Goal: Information Seeking & Learning: Learn about a topic

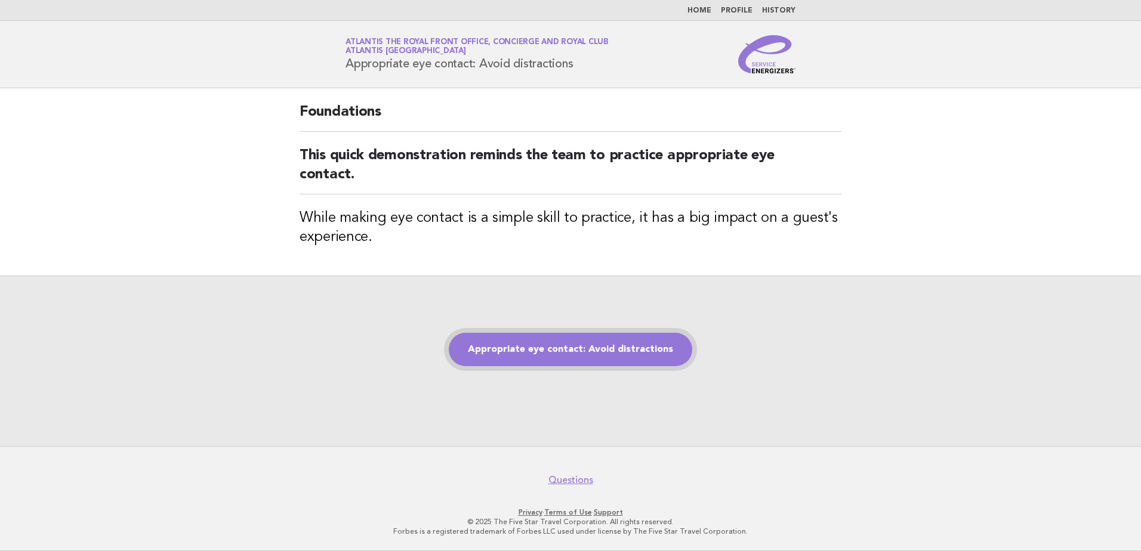
click at [585, 347] on link "Appropriate eye contact: Avoid distractions" at bounding box center [570, 349] width 243 height 33
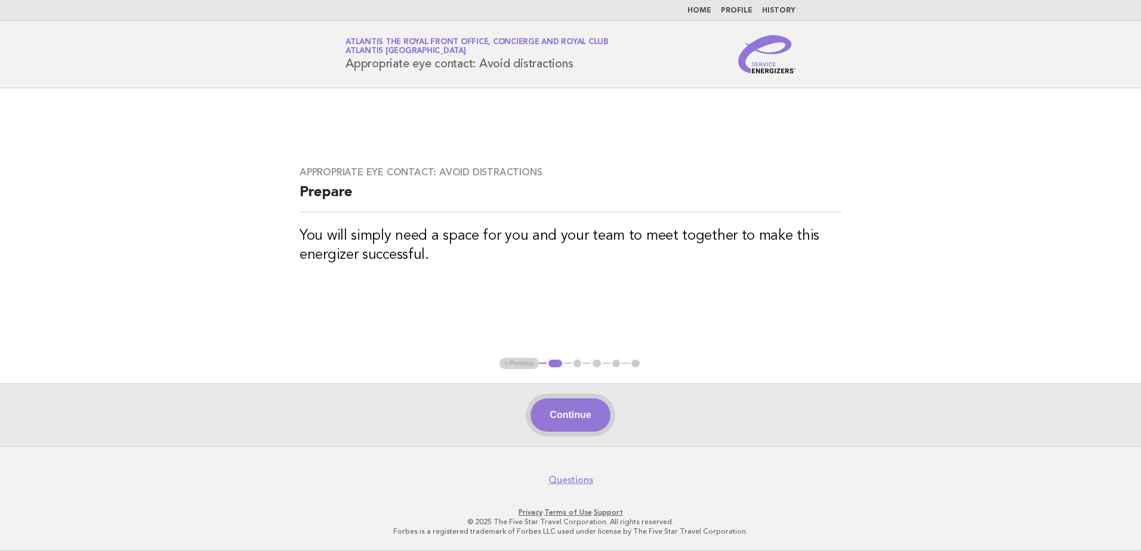
click at [541, 415] on button "Continue" at bounding box center [570, 415] width 79 height 33
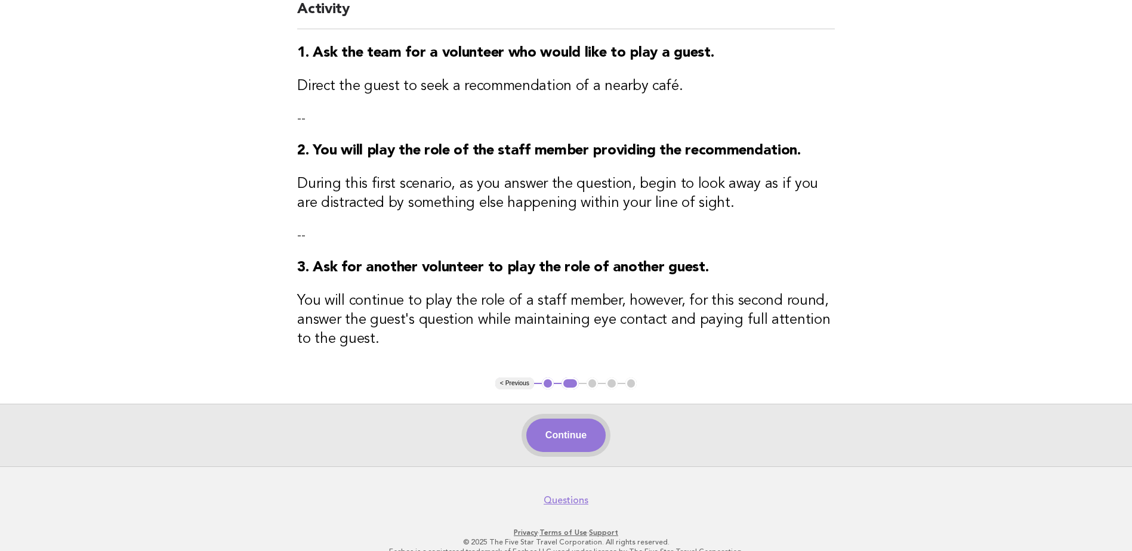
click at [561, 446] on button "Continue" at bounding box center [565, 435] width 79 height 33
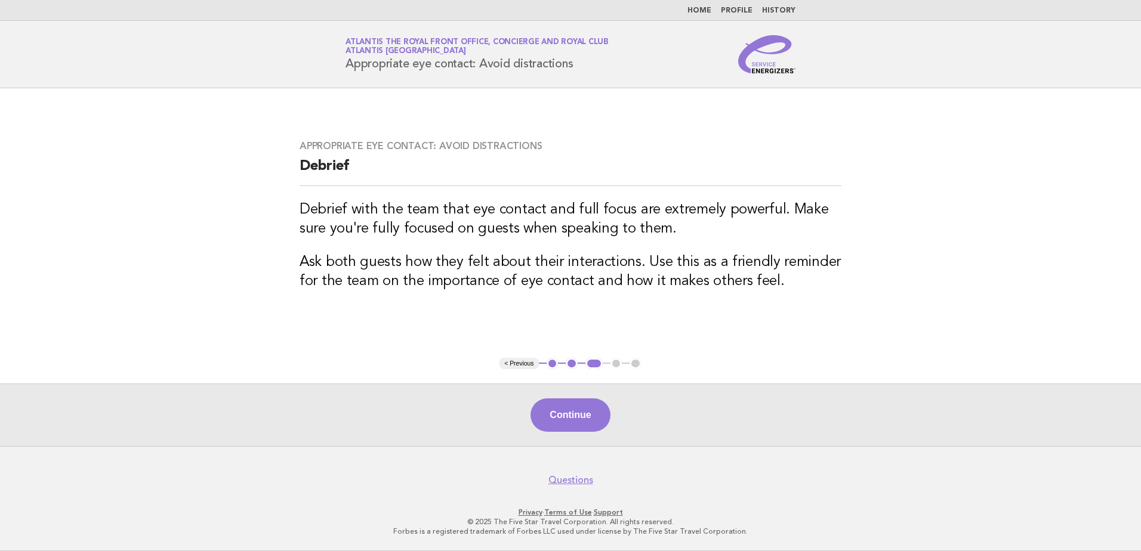
click at [568, 396] on div "Continue" at bounding box center [570, 415] width 1141 height 63
click at [570, 402] on button "Continue" at bounding box center [570, 415] width 79 height 33
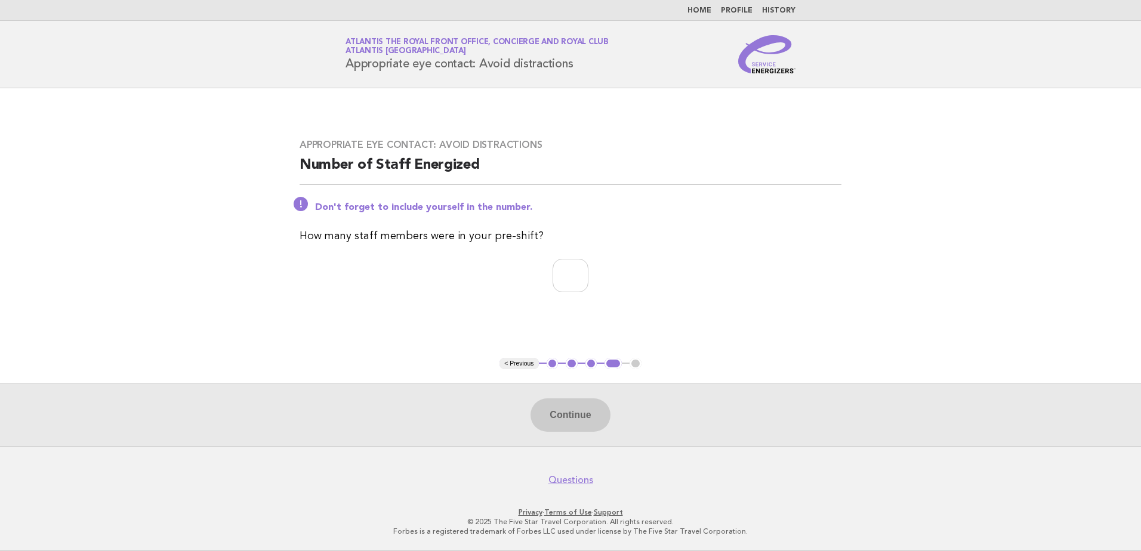
click at [423, 270] on p at bounding box center [571, 275] width 542 height 33
click at [561, 282] on input "number" at bounding box center [571, 275] width 36 height 33
type input "*"
click at [579, 414] on button "Continue" at bounding box center [570, 415] width 79 height 33
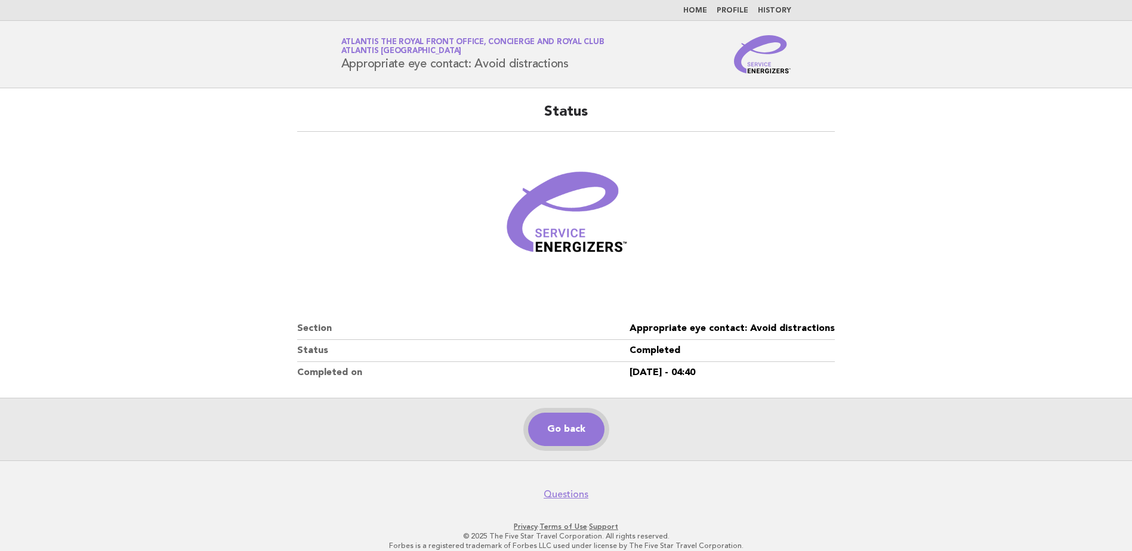
click at [559, 418] on link "Go back" at bounding box center [566, 429] width 76 height 33
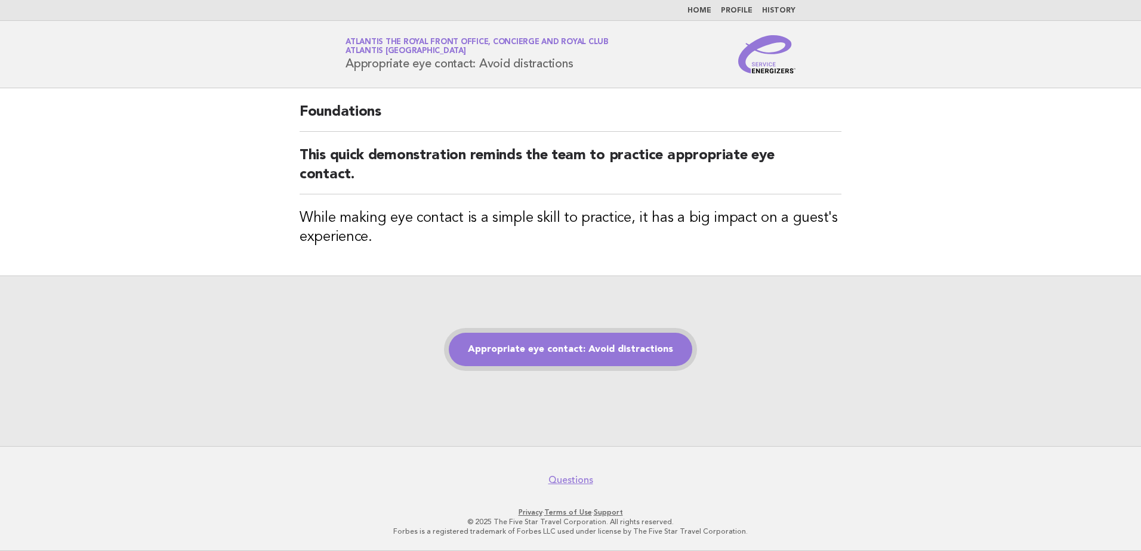
click at [541, 359] on link "Appropriate eye contact: Avoid distractions" at bounding box center [570, 349] width 243 height 33
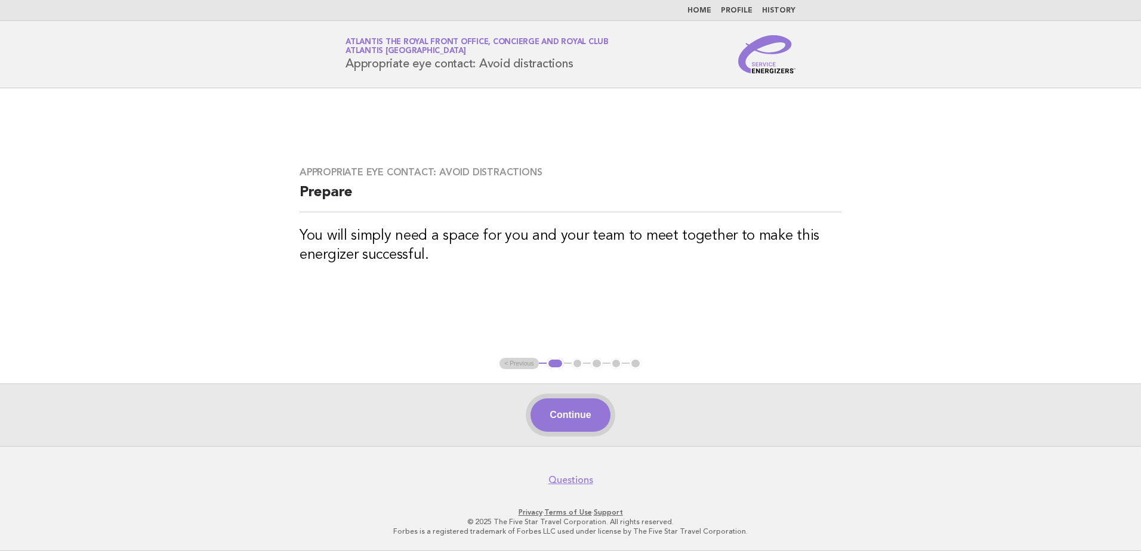
click at [590, 409] on button "Continue" at bounding box center [570, 415] width 79 height 33
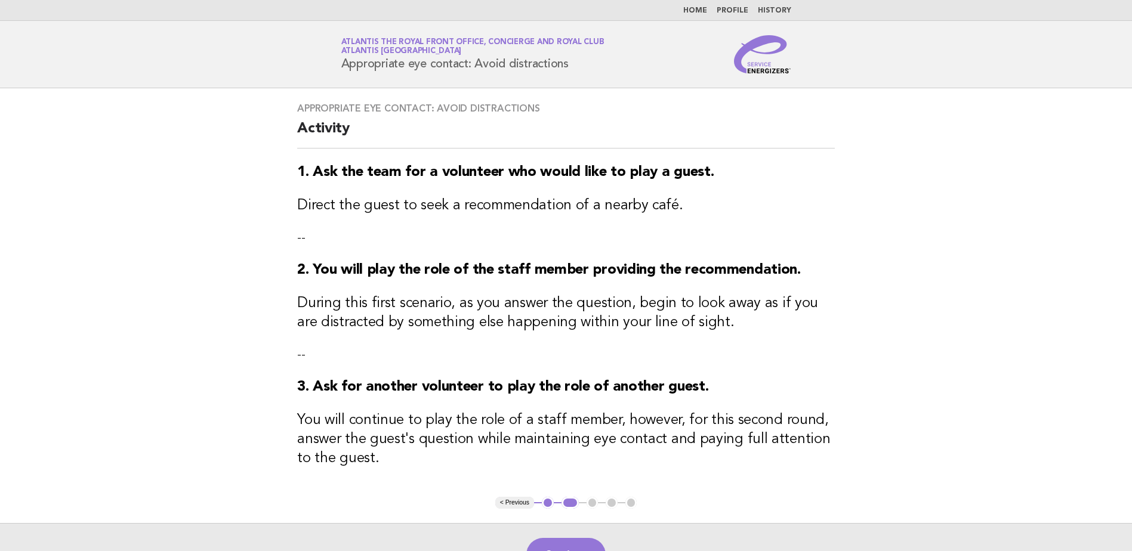
click at [221, 44] on header "Service Energizers Atlantis The Royal Front Office, Concierge and Royal Club At…" at bounding box center [566, 54] width 1132 height 67
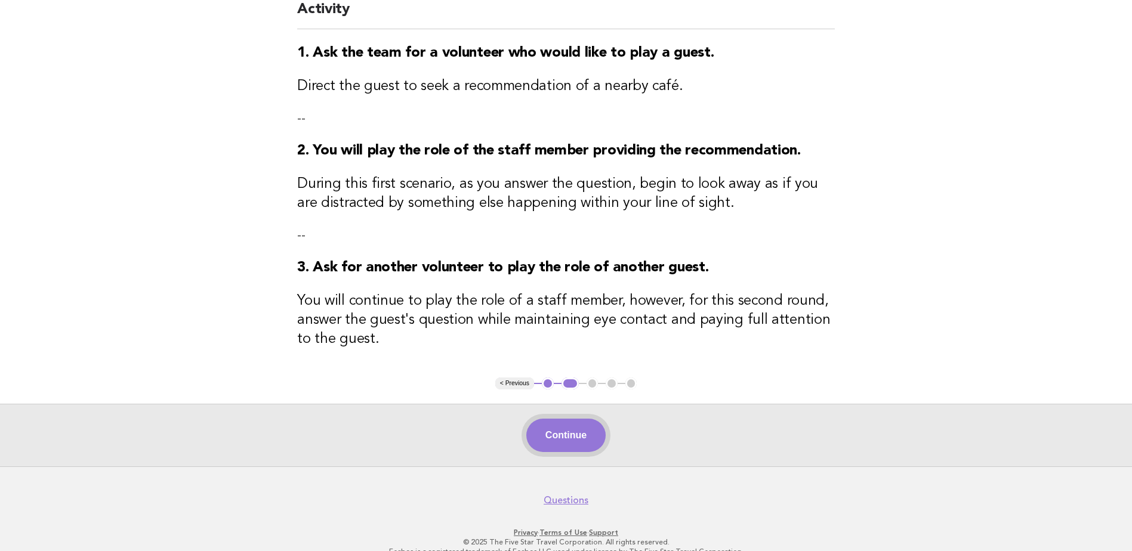
click at [577, 445] on button "Continue" at bounding box center [565, 435] width 79 height 33
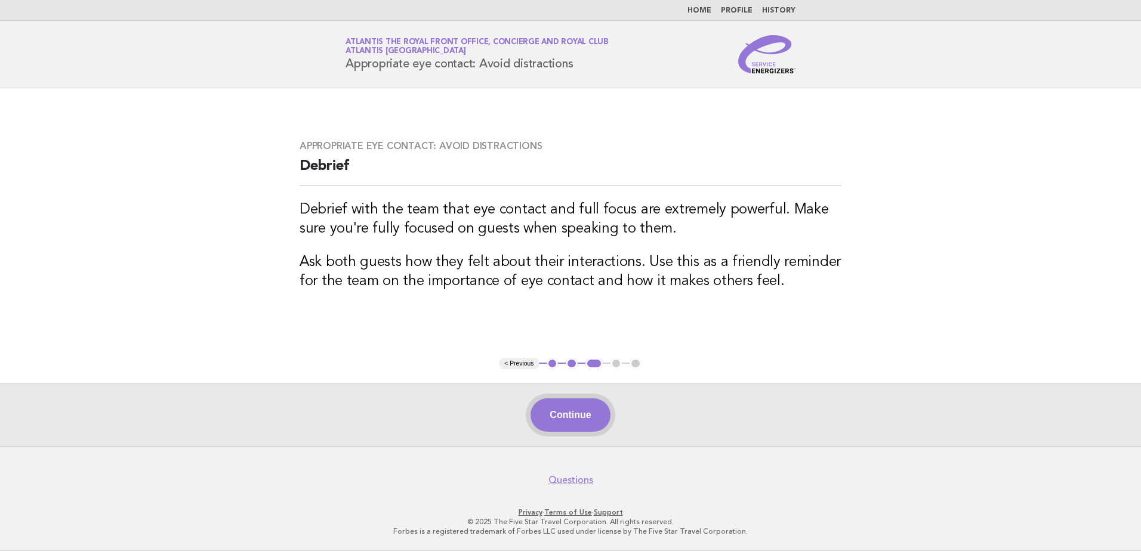
click at [561, 418] on button "Continue" at bounding box center [570, 415] width 79 height 33
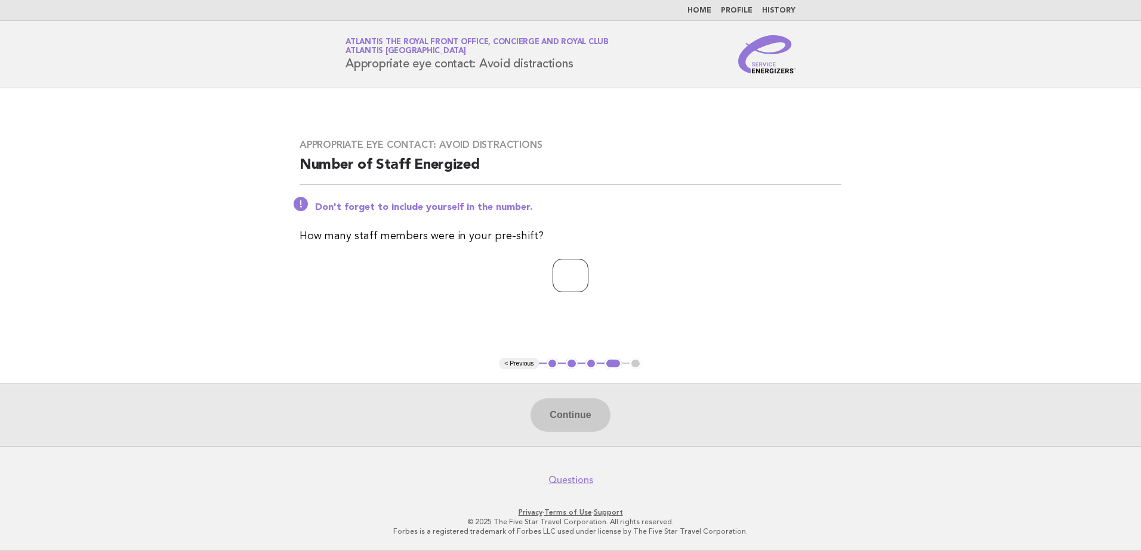
click at [557, 282] on input "number" at bounding box center [571, 275] width 36 height 33
type input "*"
click at [574, 409] on button "Continue" at bounding box center [570, 415] width 79 height 33
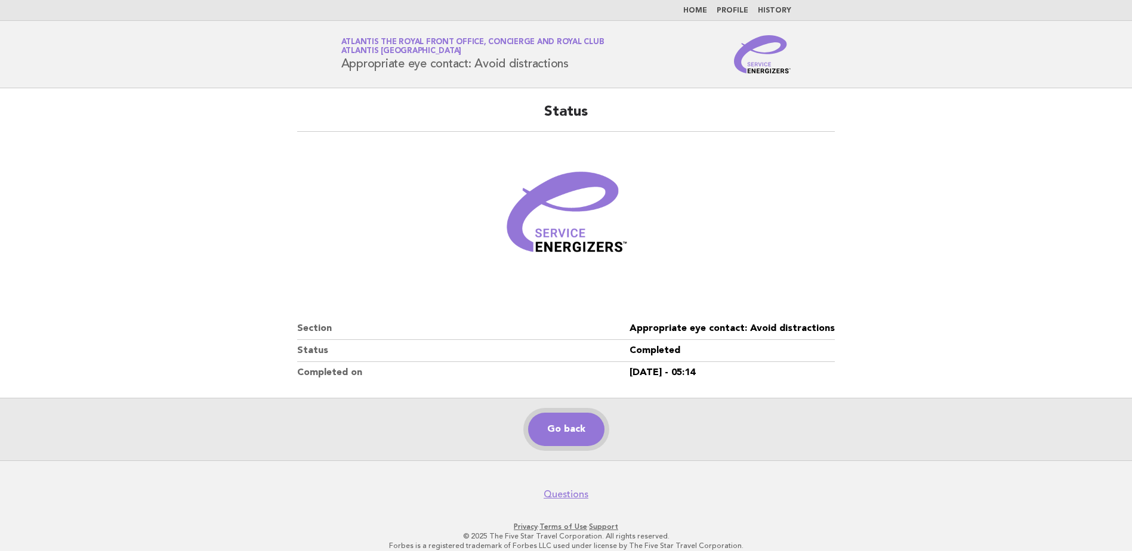
click at [541, 436] on link "Go back" at bounding box center [566, 429] width 76 height 33
